Goal: Task Accomplishment & Management: Manage account settings

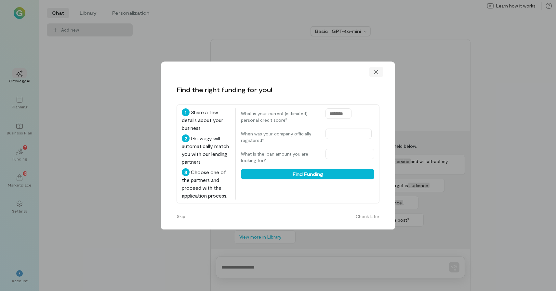
click at [376, 70] on icon at bounding box center [376, 72] width 7 height 7
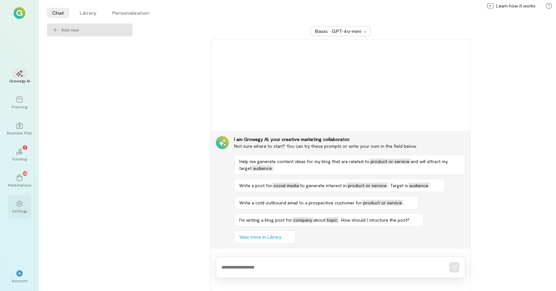
click at [17, 206] on icon at bounding box center [19, 203] width 7 height 7
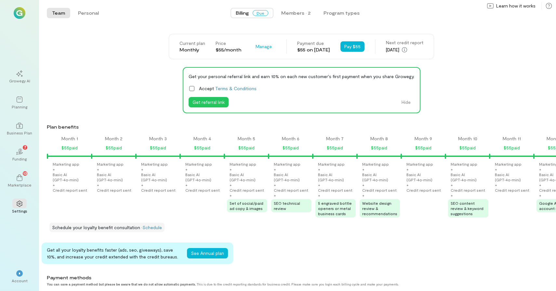
scroll to position [0, 1393]
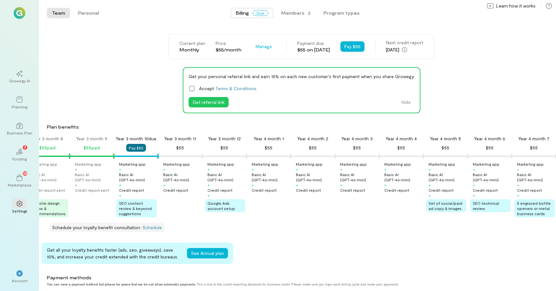
click at [136, 146] on button "Pay $55" at bounding box center [136, 148] width 20 height 8
